Goal: Task Accomplishment & Management: Check status

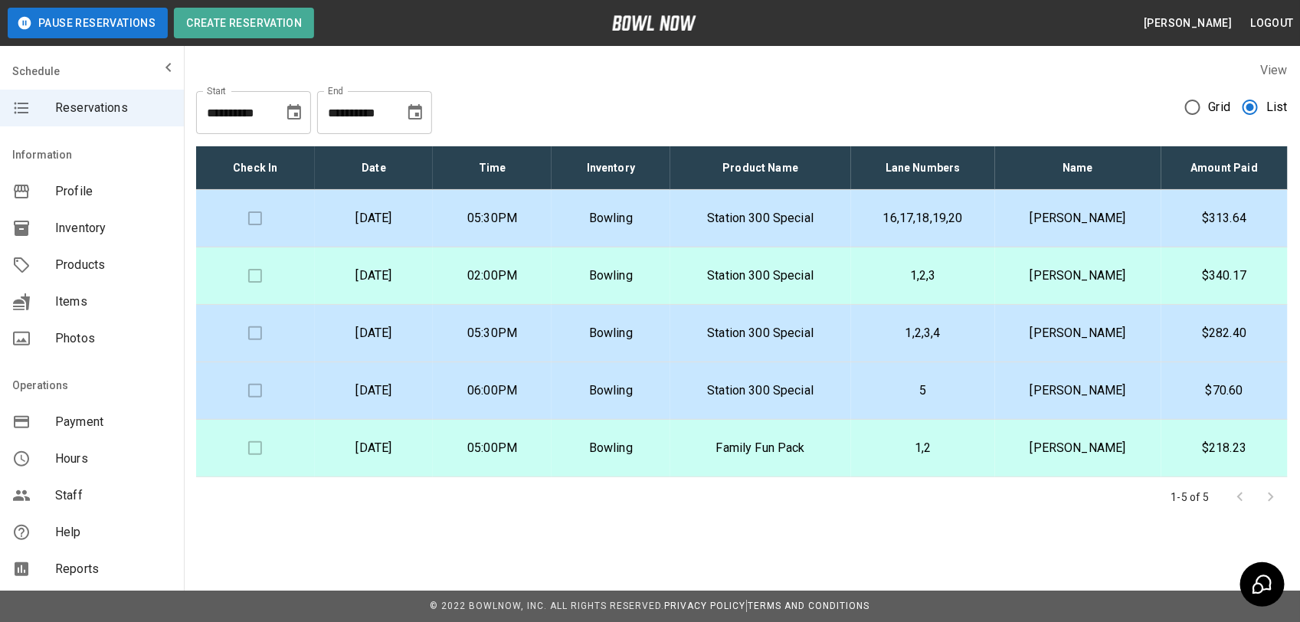
click at [974, 217] on p "16,17,18,19,20" at bounding box center [922, 218] width 119 height 18
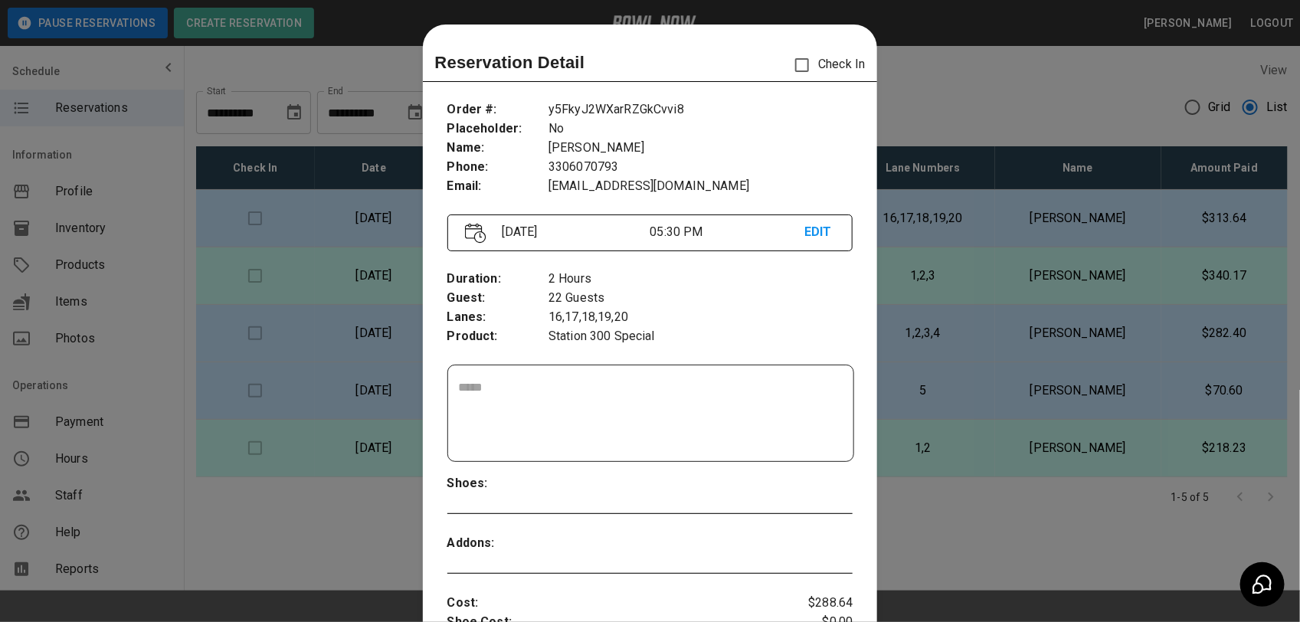
scroll to position [25, 0]
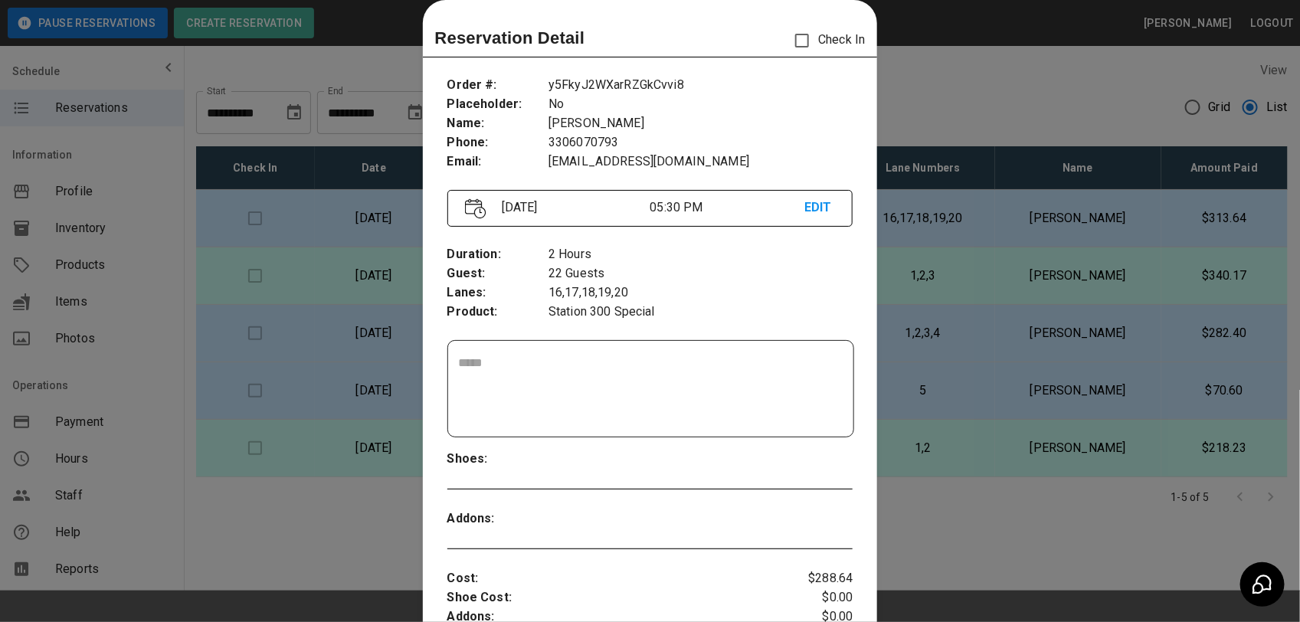
click at [948, 82] on div at bounding box center [650, 311] width 1300 height 622
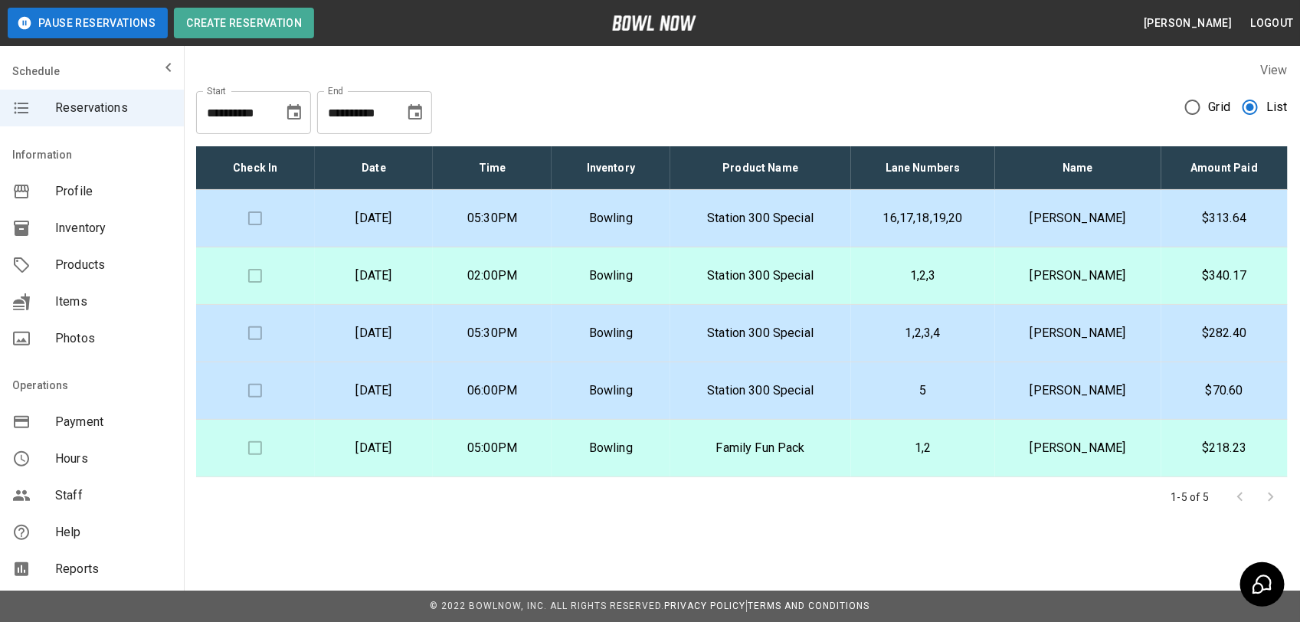
click at [784, 277] on p "Station 300 Special" at bounding box center [761, 276] width 156 height 18
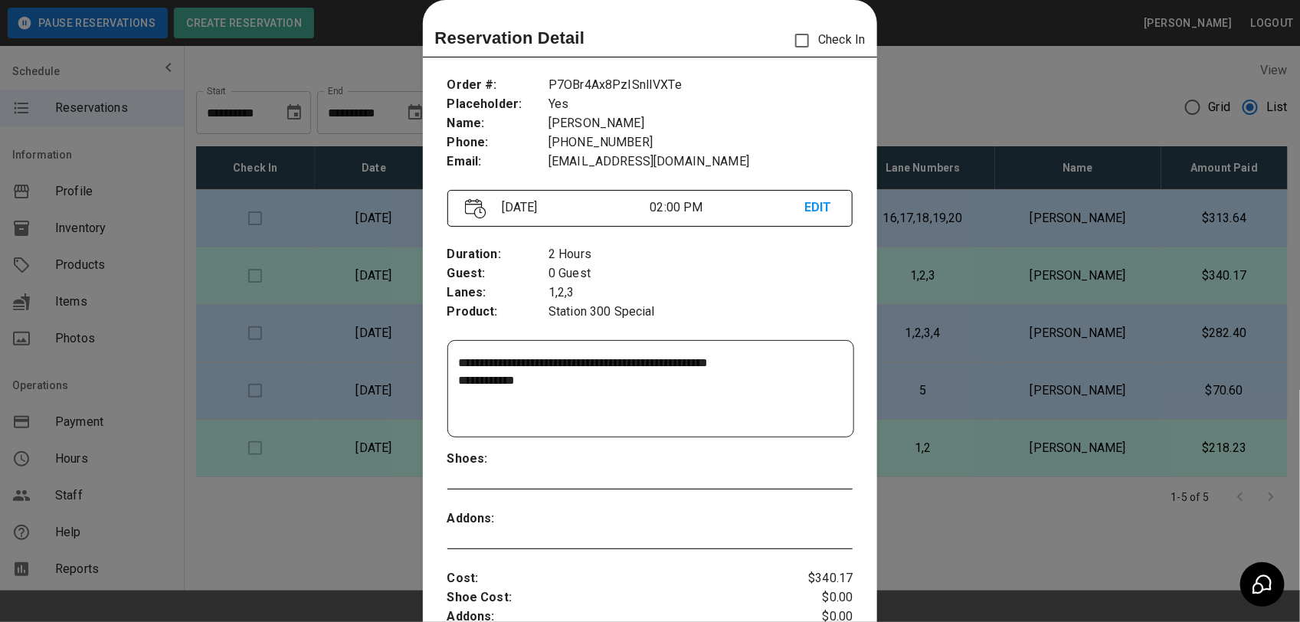
click at [919, 77] on div at bounding box center [650, 311] width 1300 height 622
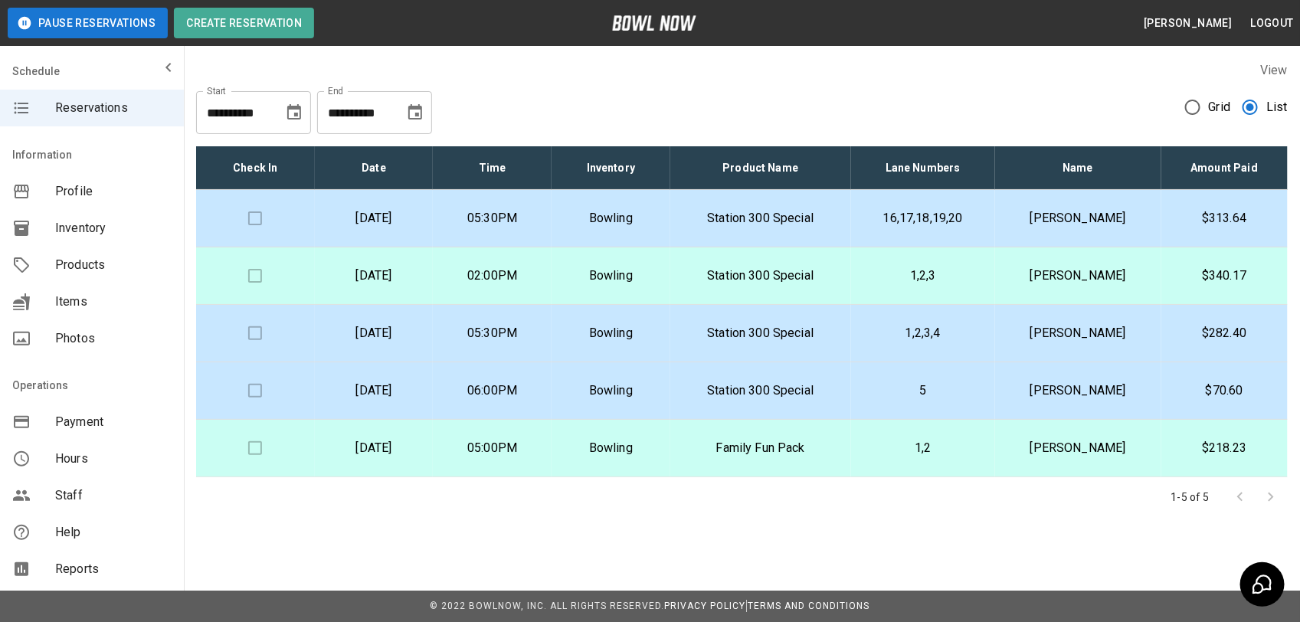
click at [817, 274] on p "Station 300 Special" at bounding box center [761, 276] width 156 height 18
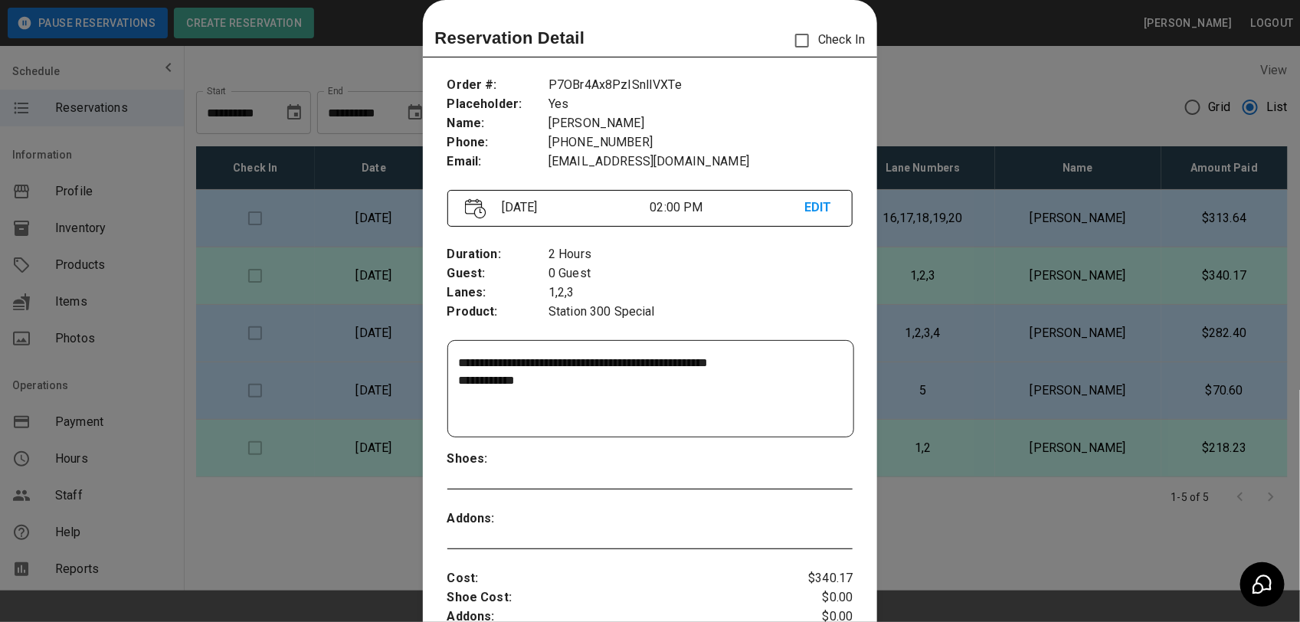
click at [954, 127] on div at bounding box center [650, 311] width 1300 height 622
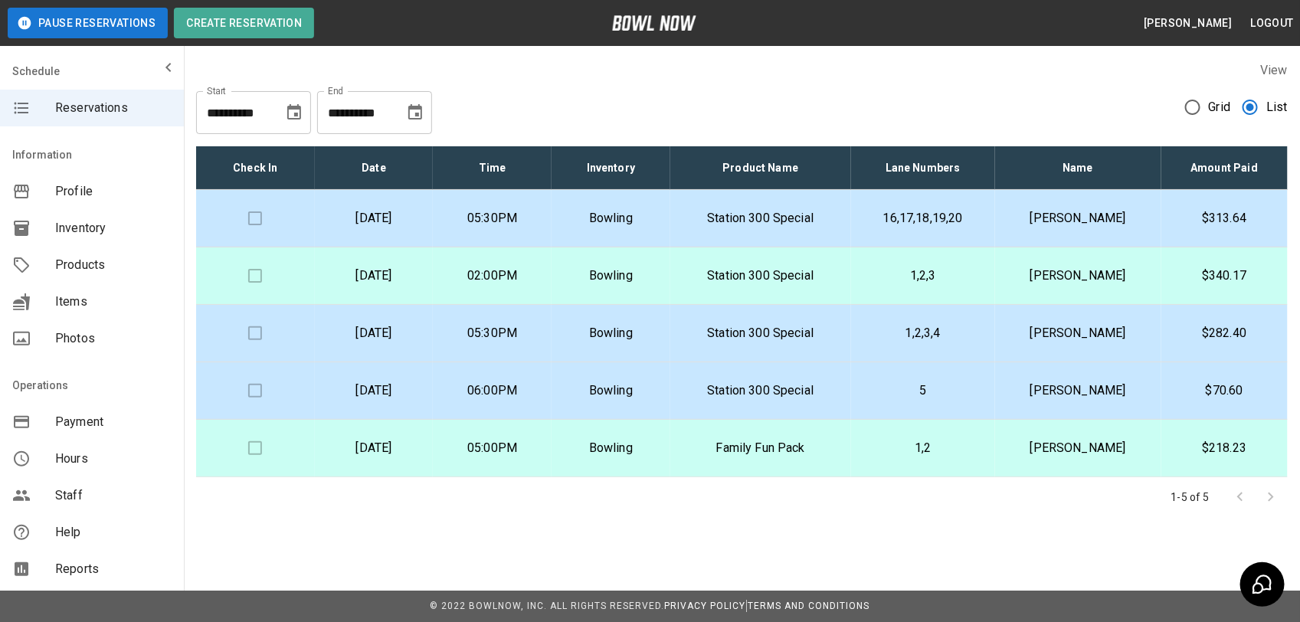
click at [1082, 277] on p "[PERSON_NAME]" at bounding box center [1078, 276] width 142 height 18
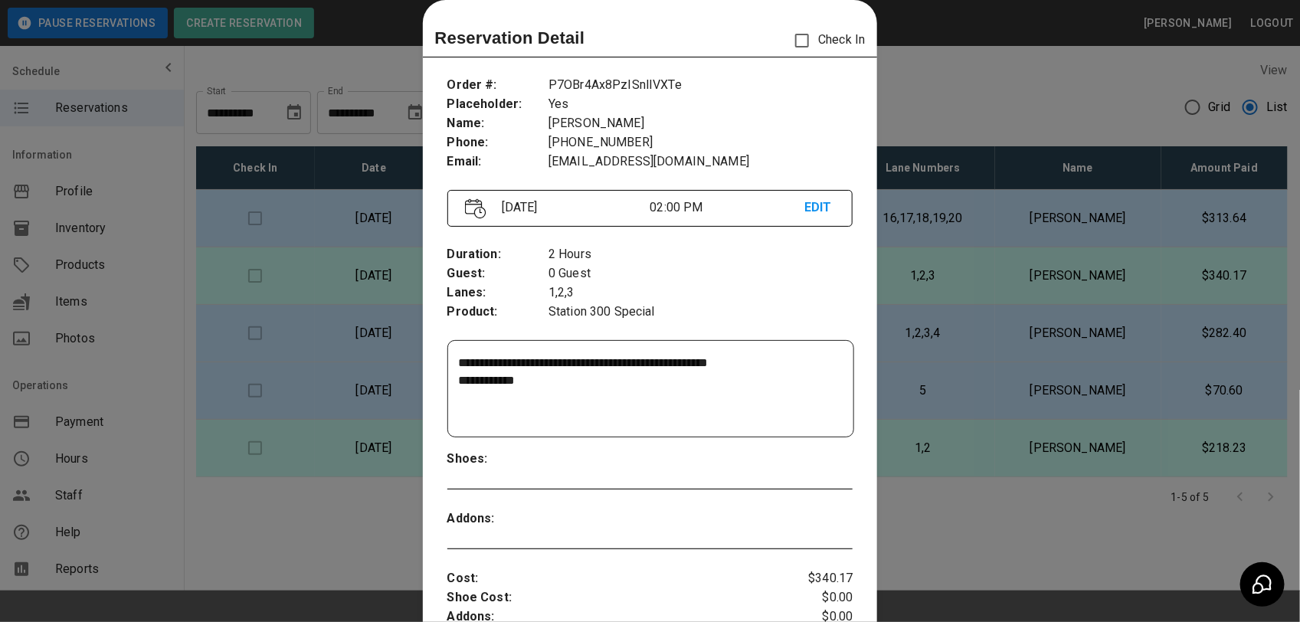
click at [963, 105] on div at bounding box center [650, 311] width 1300 height 622
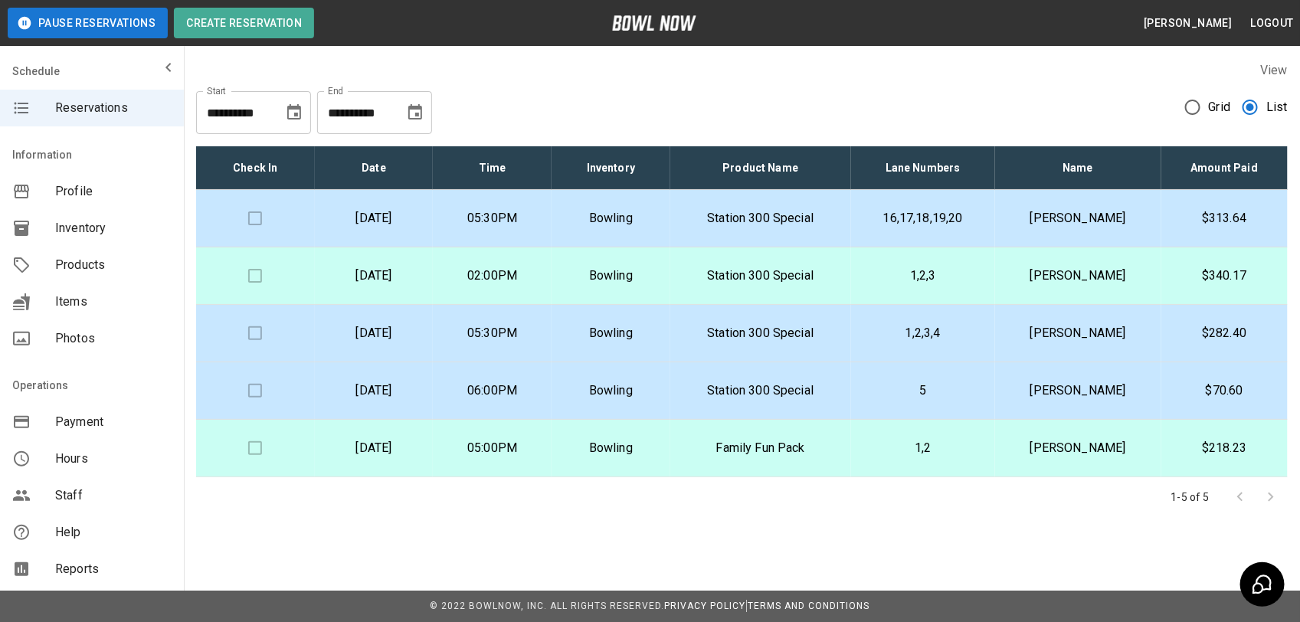
click at [1116, 281] on p "[PERSON_NAME]" at bounding box center [1078, 276] width 142 height 18
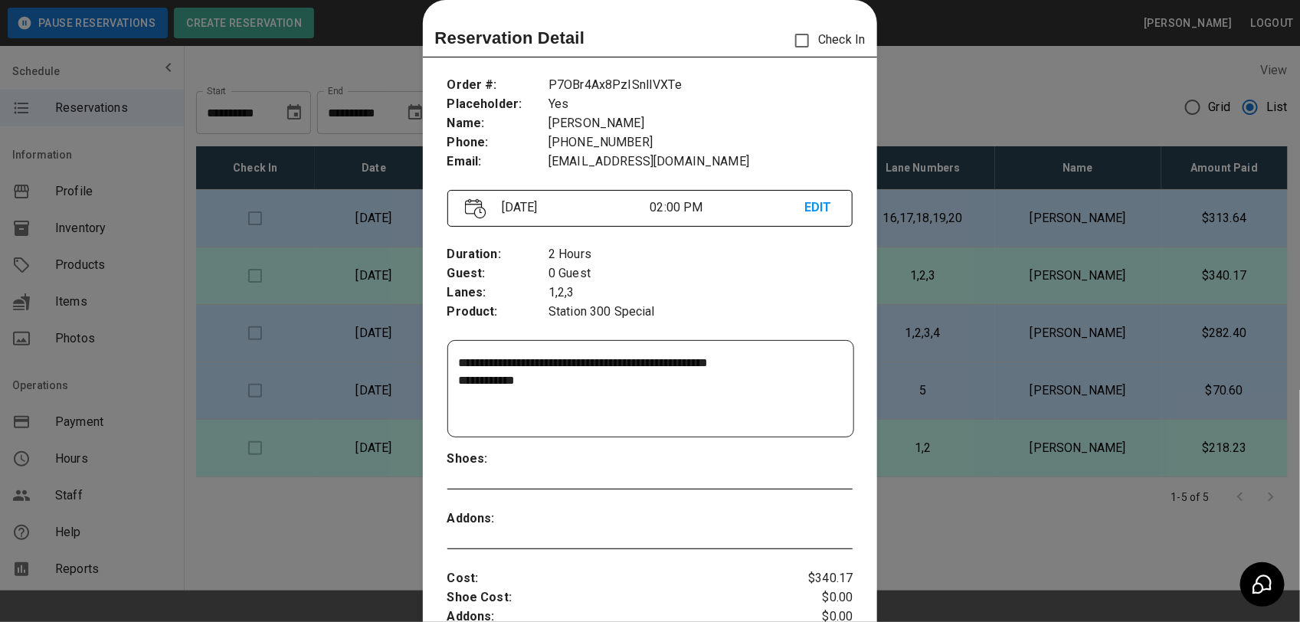
click at [1006, 97] on div at bounding box center [650, 311] width 1300 height 622
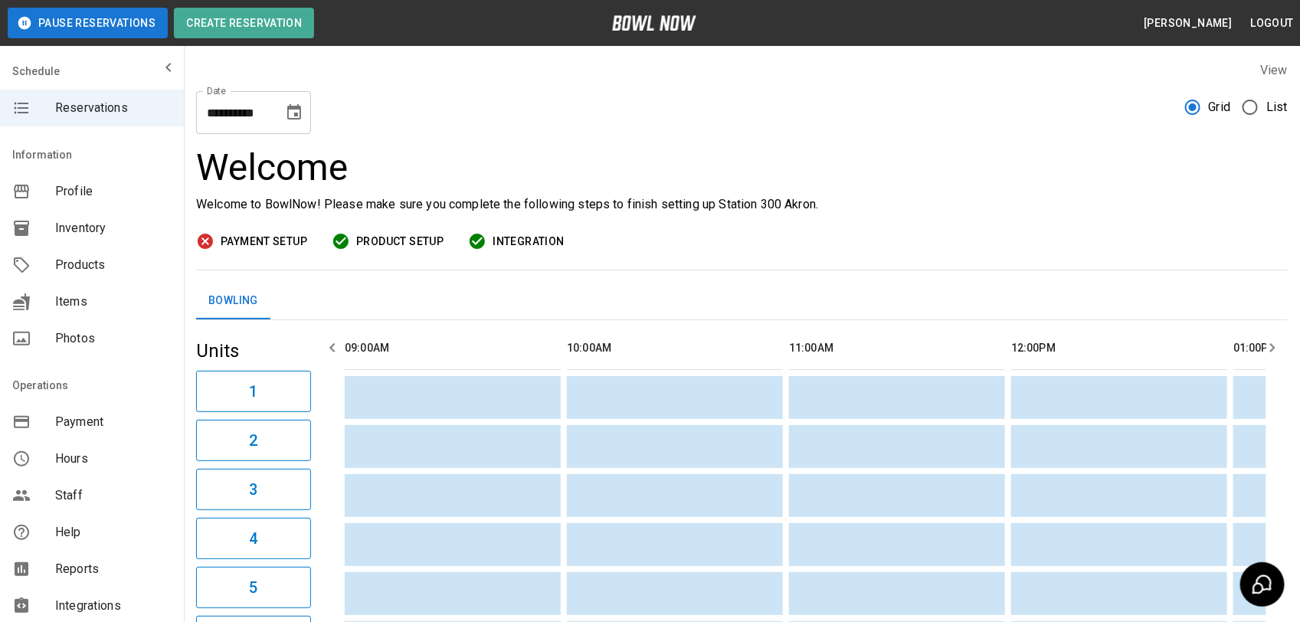
click at [1259, 96] on label "List" at bounding box center [1261, 107] width 54 height 32
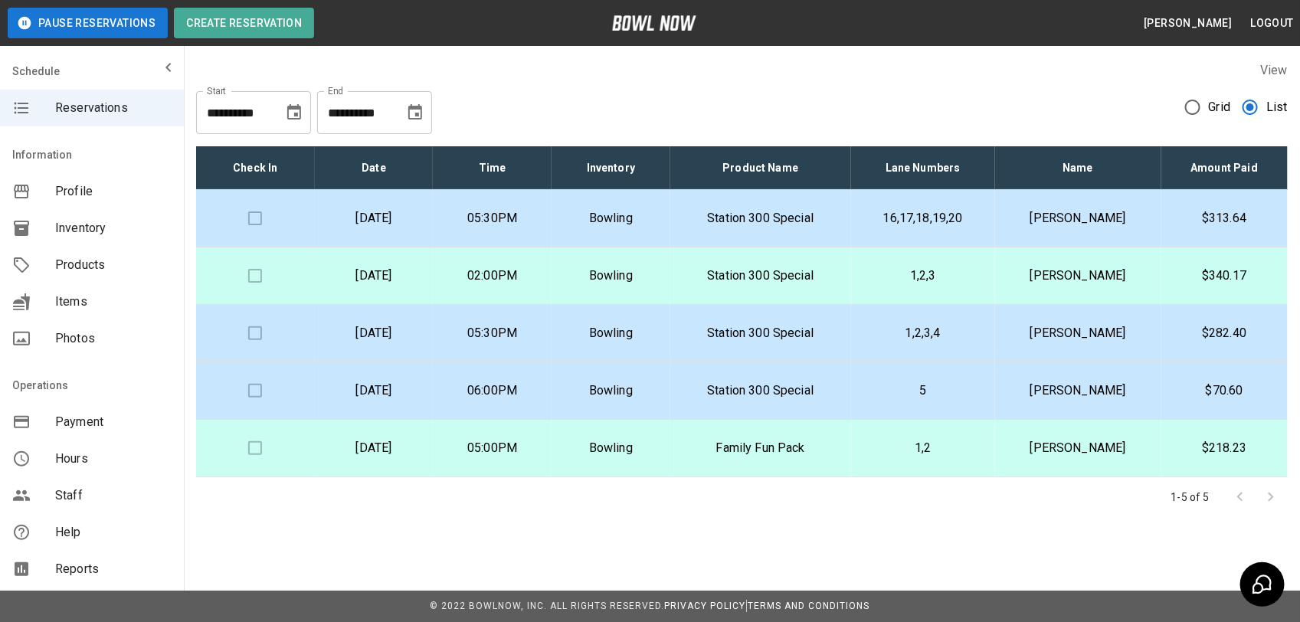
drag, startPoint x: 489, startPoint y: 280, endPoint x: 970, endPoint y: 266, distance: 481.3
click at [970, 266] on tr "[DATE] 02:00PM [GEOGRAPHIC_DATA] 300 Special 1,2,3 [PERSON_NAME] $340.17" at bounding box center [742, 275] width 1092 height 57
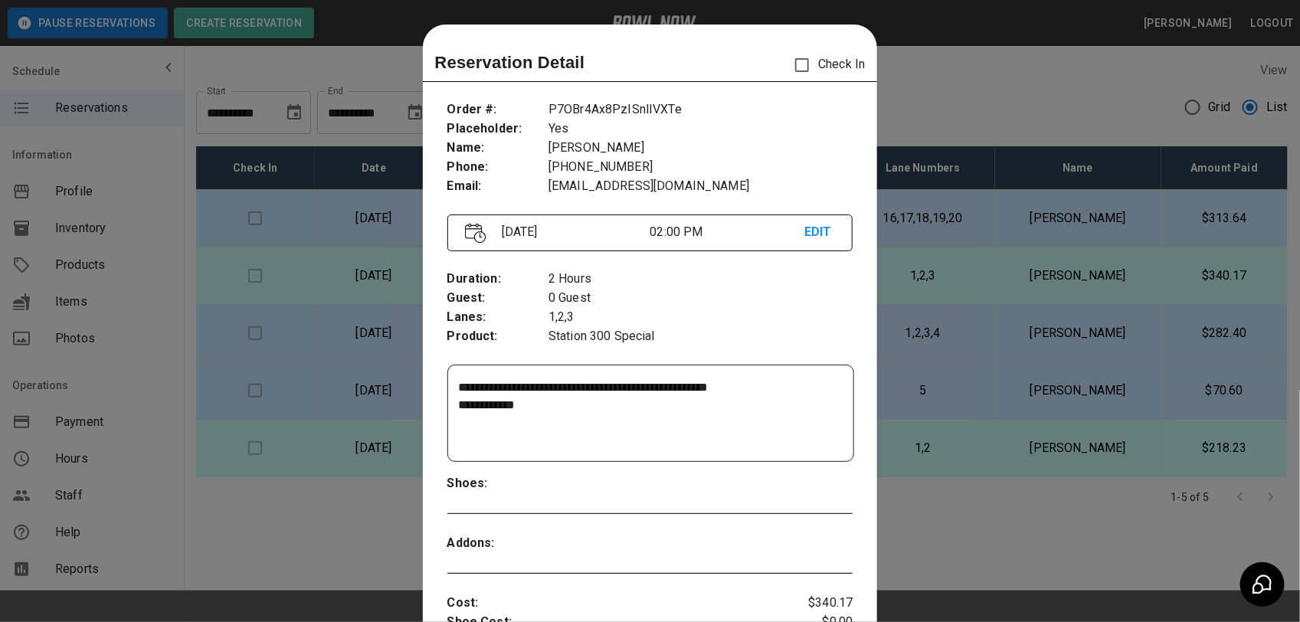
scroll to position [25, 0]
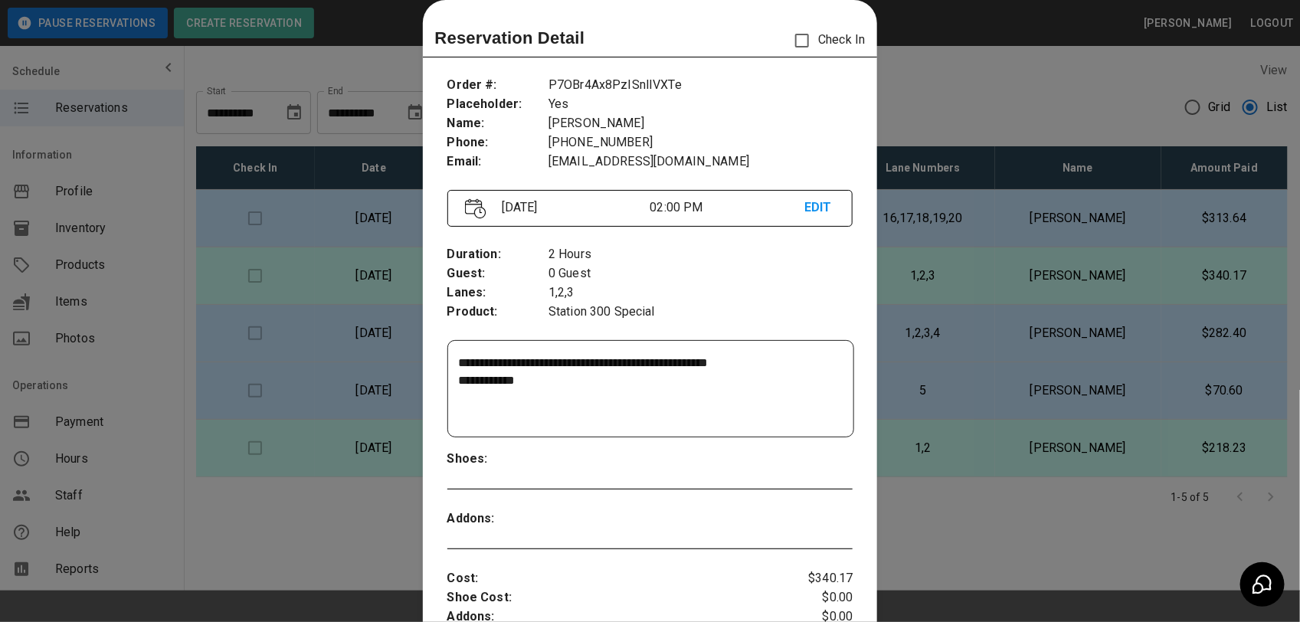
click at [1016, 578] on div at bounding box center [650, 311] width 1300 height 622
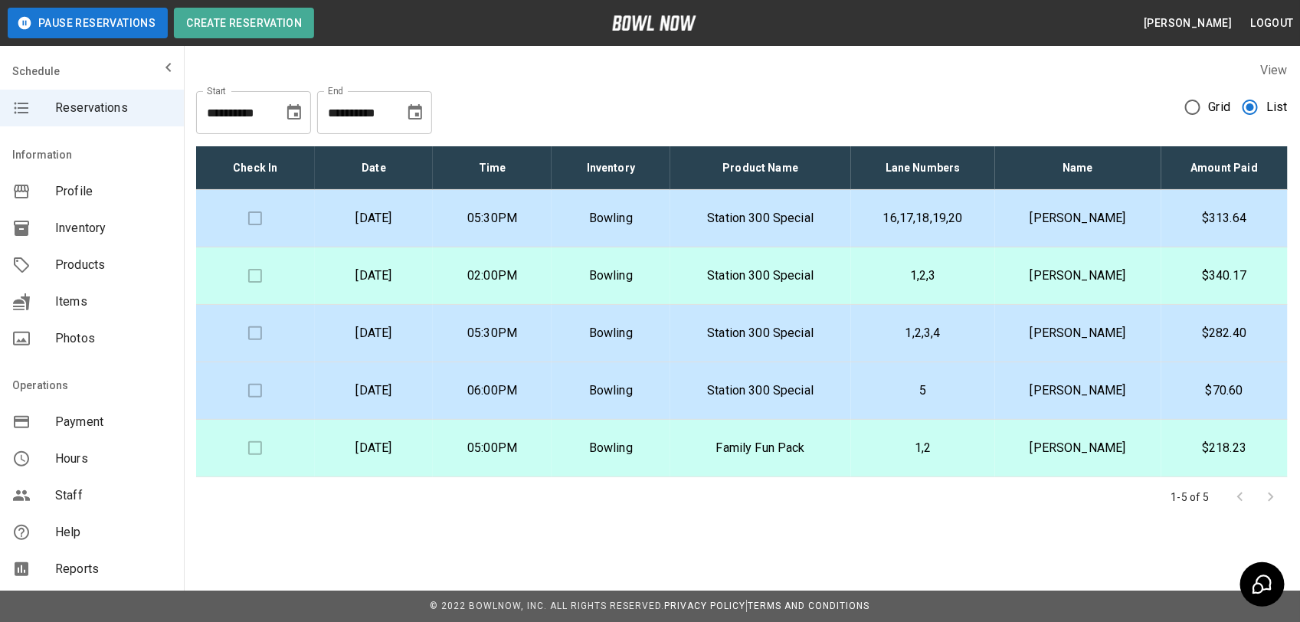
click at [1236, 213] on p "$313.64" at bounding box center [1225, 218] width 102 height 18
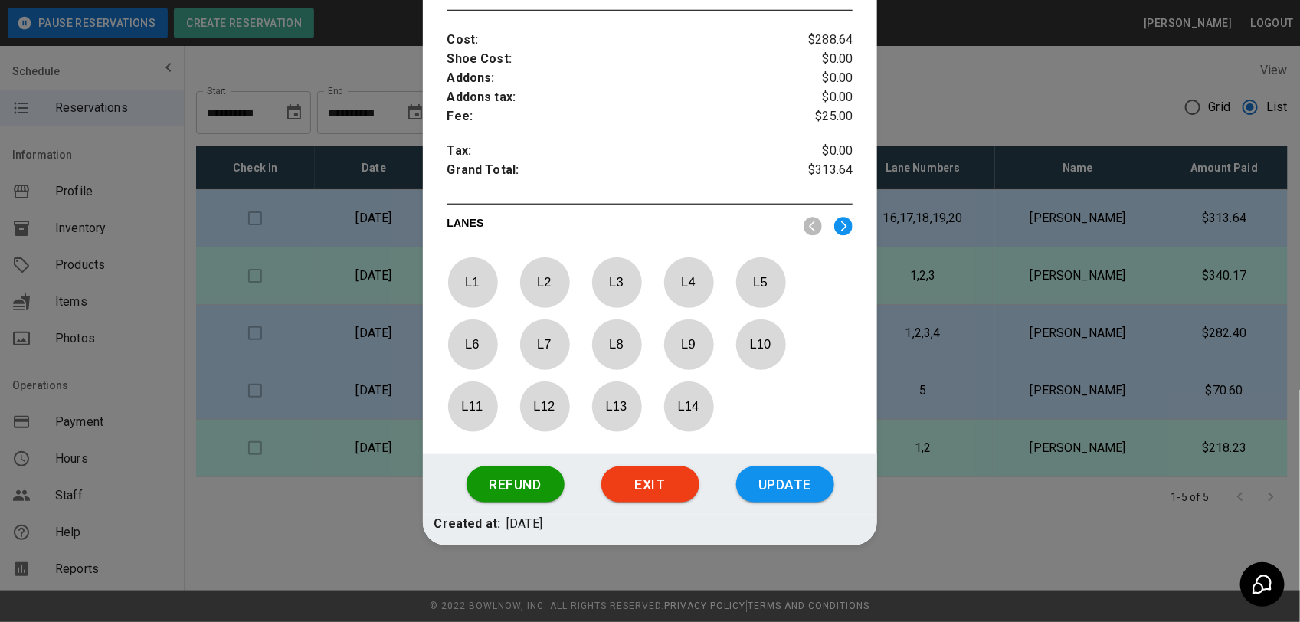
scroll to position [0, 0]
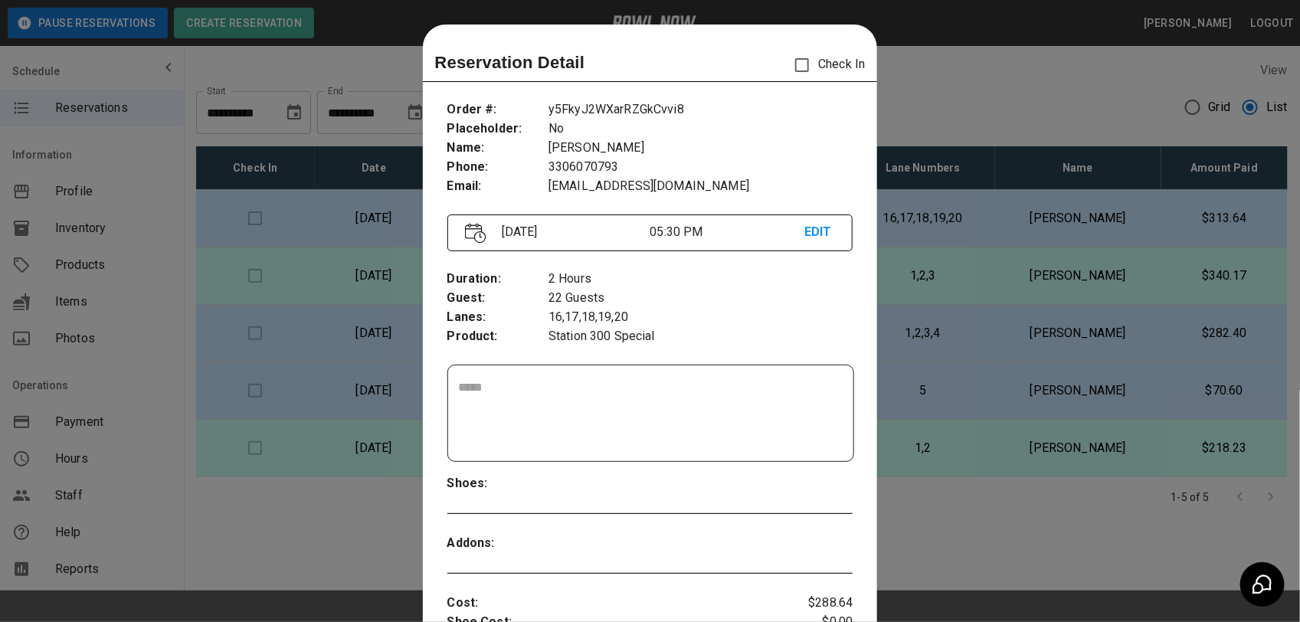
click at [978, 105] on div at bounding box center [650, 311] width 1300 height 622
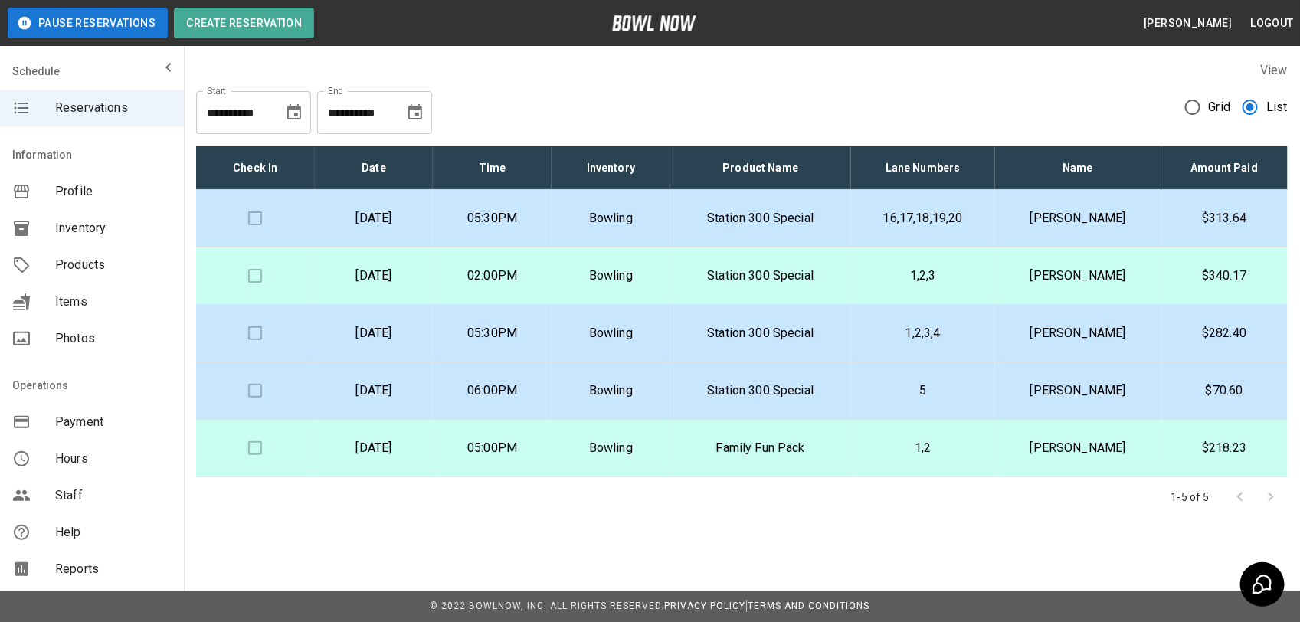
click at [1088, 218] on p "[PERSON_NAME]" at bounding box center [1078, 218] width 142 height 18
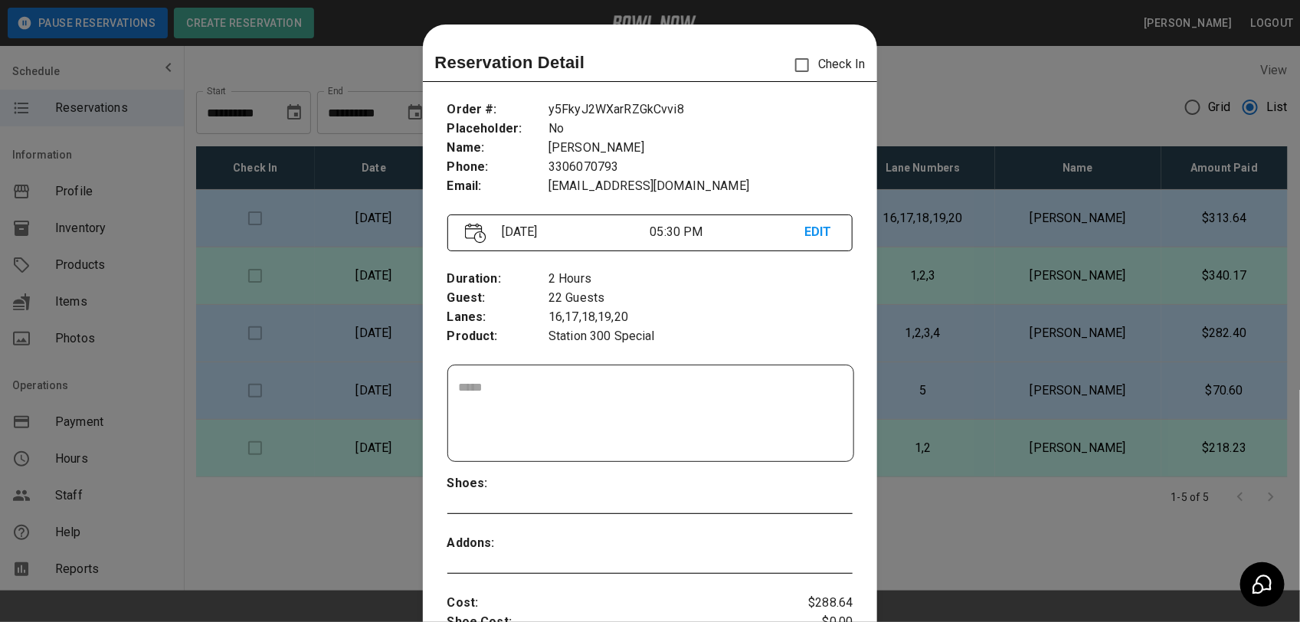
scroll to position [25, 0]
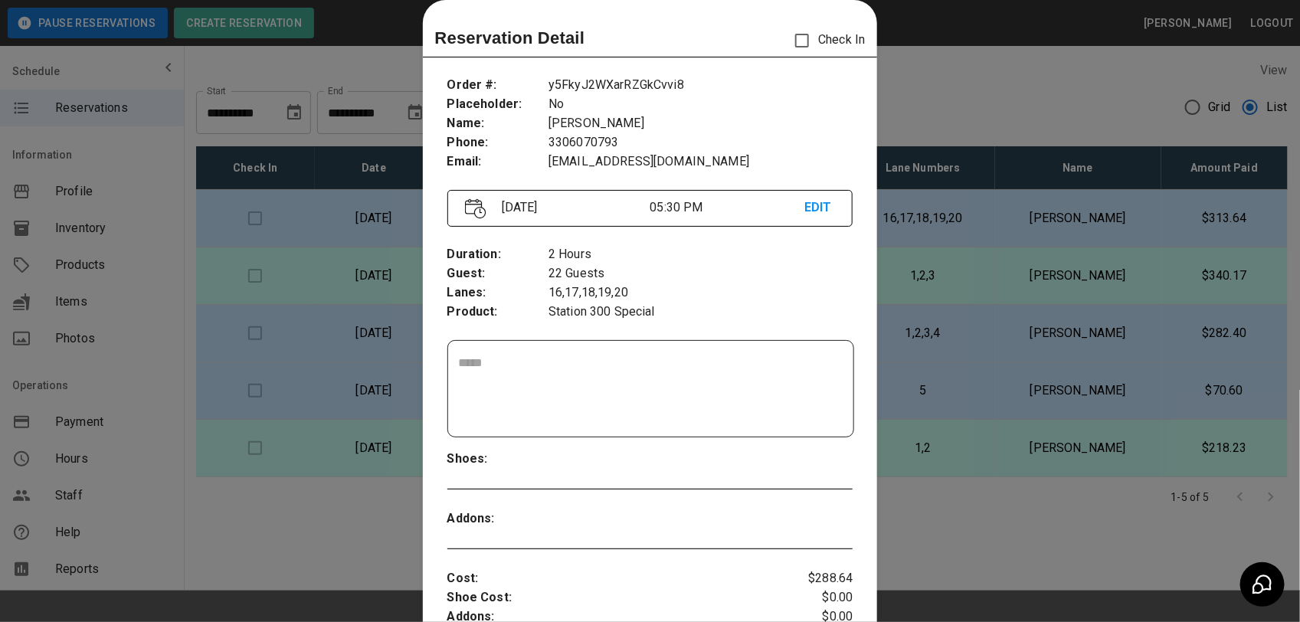
click at [990, 56] on div at bounding box center [650, 311] width 1300 height 622
